Goal: Information Seeking & Learning: Learn about a topic

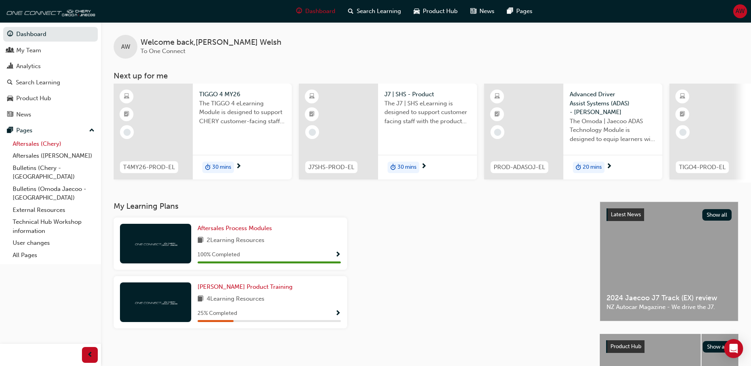
click at [44, 143] on link "Aftersales (Chery)" at bounding box center [54, 144] width 88 height 12
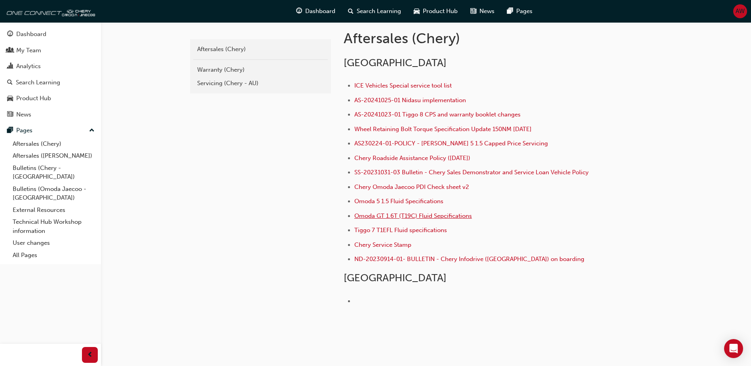
scroll to position [153, 0]
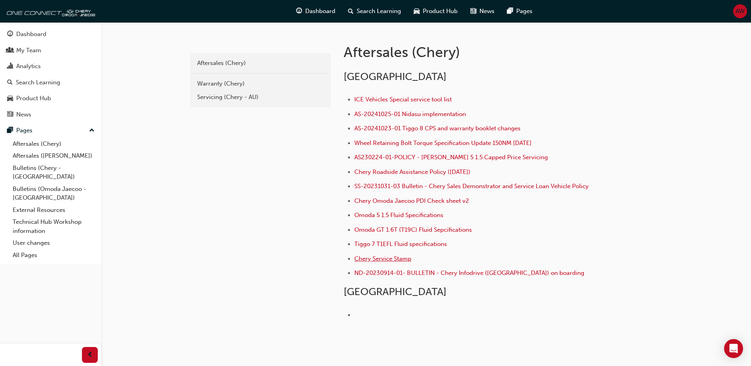
click at [400, 260] on span "Chery Service Stamp" at bounding box center [383, 258] width 57 height 7
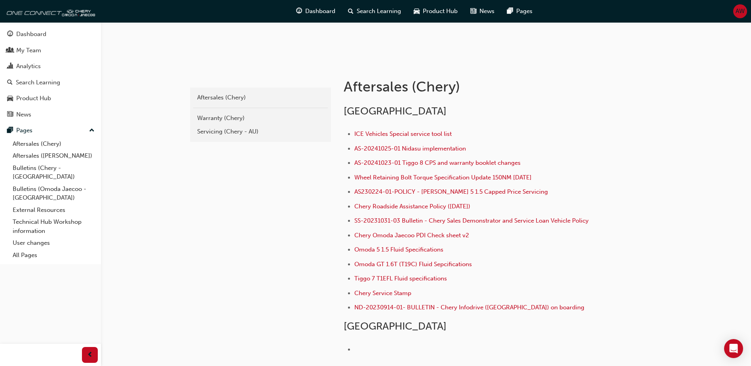
scroll to position [119, 0]
click at [45, 168] on link "Bulletins (Chery - [GEOGRAPHIC_DATA])" at bounding box center [54, 172] width 88 height 21
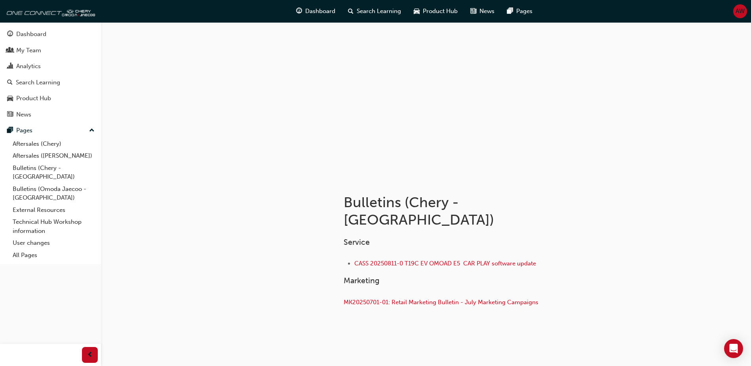
scroll to position [5, 0]
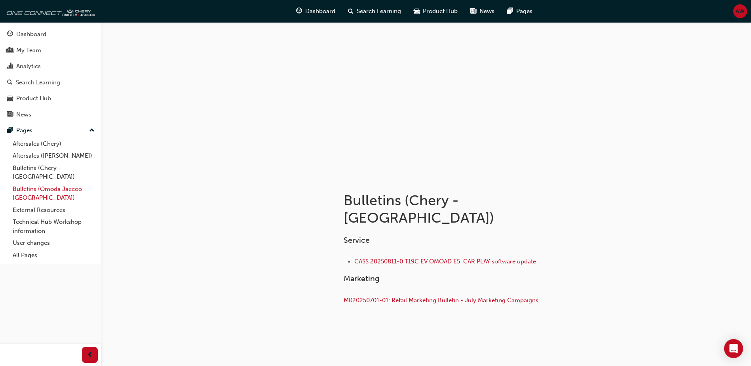
click at [57, 183] on link "Bulletins (Omoda Jaecoo - [GEOGRAPHIC_DATA])" at bounding box center [54, 193] width 88 height 21
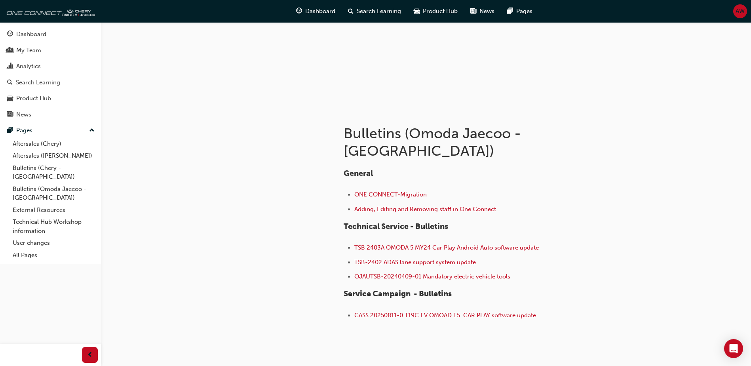
scroll to position [87, 0]
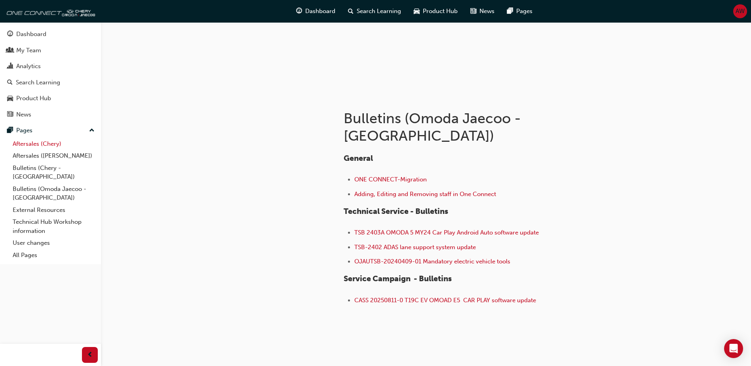
click at [37, 144] on link "Aftersales (Chery)" at bounding box center [54, 144] width 88 height 12
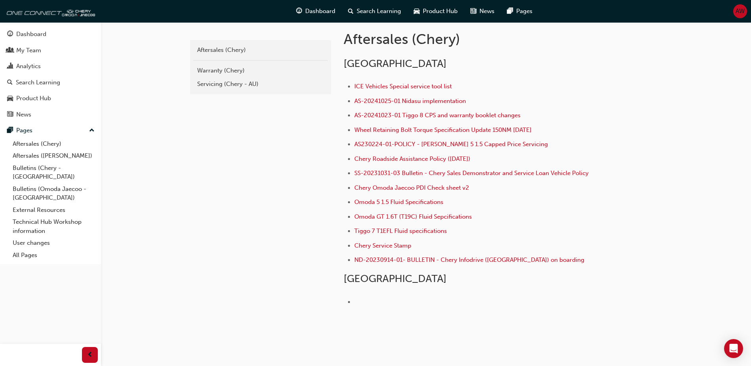
scroll to position [153, 0]
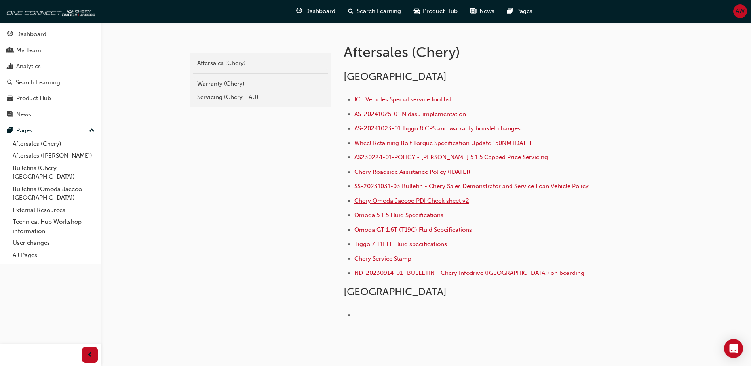
click at [420, 201] on span "Chery Omoda Jaecoo PDI Check sheet v2" at bounding box center [412, 200] width 115 height 7
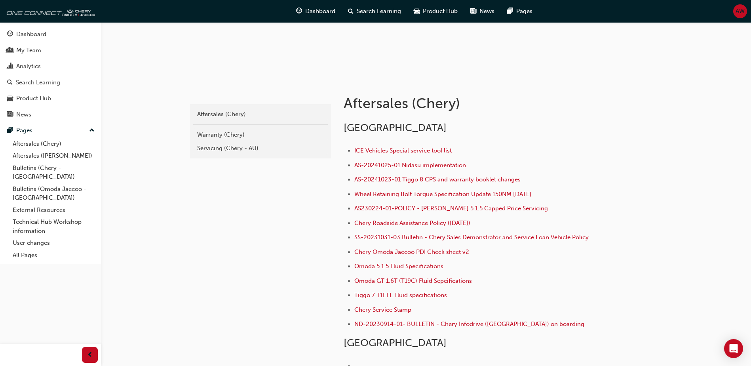
scroll to position [119, 0]
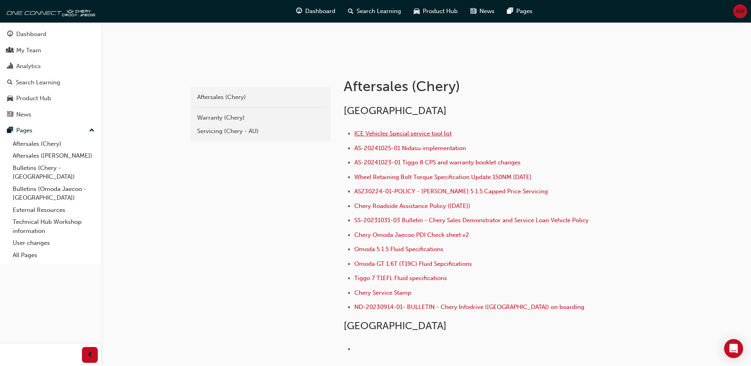
click at [415, 135] on span "ICE Vehicles Special service tool list" at bounding box center [403, 133] width 97 height 7
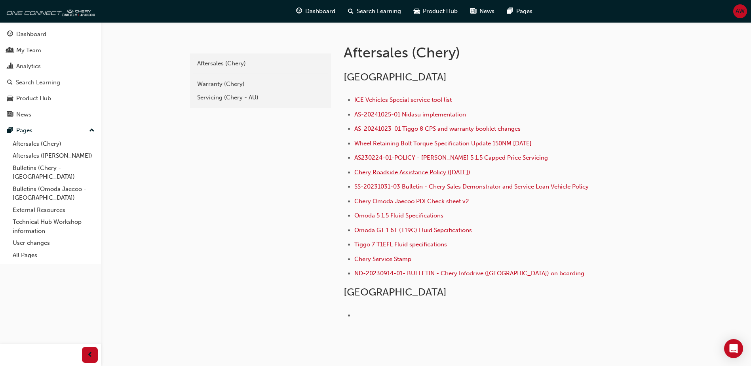
scroll to position [158, 0]
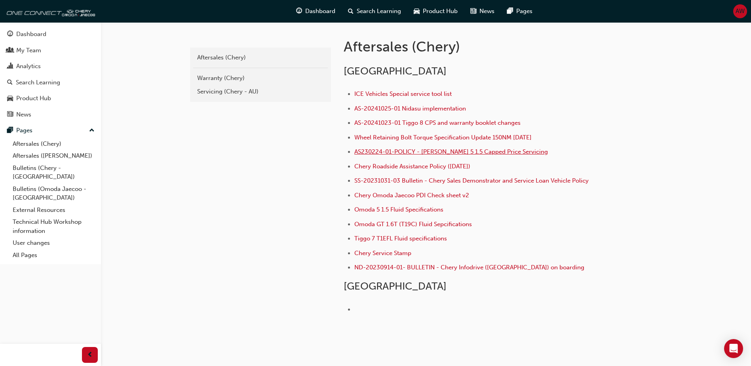
click at [421, 151] on span "AS230224-01-POLICY - [PERSON_NAME] 5 1.5 Capped Price Servicing" at bounding box center [452, 151] width 194 height 7
